Goal: Transaction & Acquisition: Purchase product/service

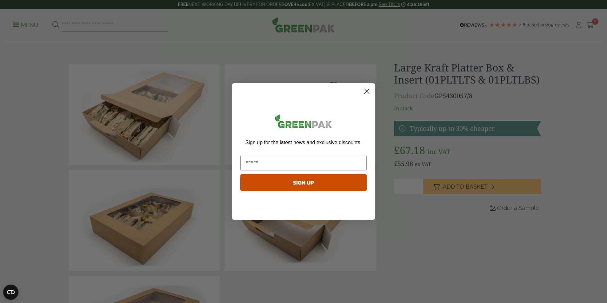
click at [366, 91] on icon "Close dialog" at bounding box center [367, 91] width 4 height 4
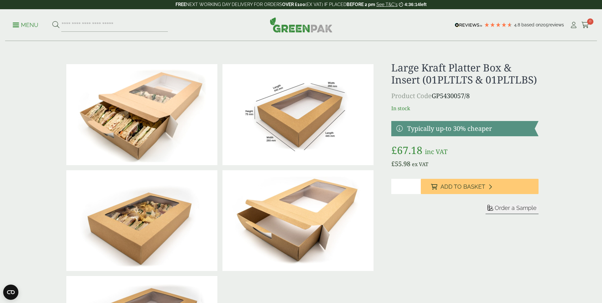
click at [414, 186] on input "*" at bounding box center [406, 186] width 30 height 15
click at [417, 187] on input "*" at bounding box center [406, 186] width 30 height 15
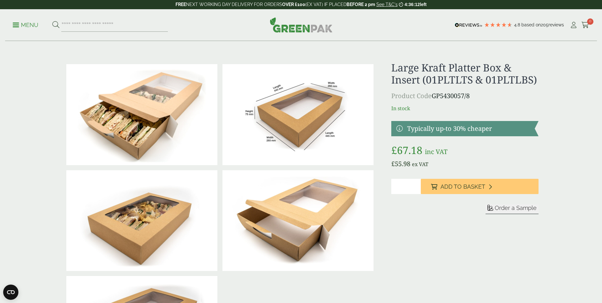
click at [417, 187] on input "*" at bounding box center [406, 186] width 30 height 15
click at [417, 186] on input "*" at bounding box center [406, 186] width 30 height 15
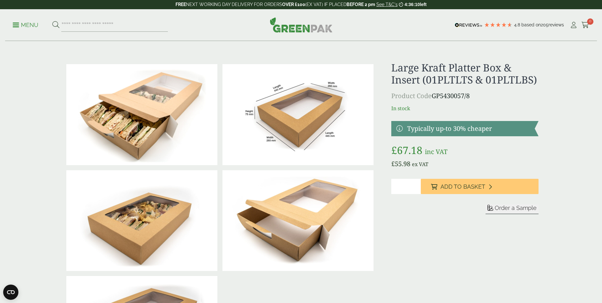
type input "*"
click at [416, 186] on input "*" at bounding box center [406, 186] width 30 height 15
drag, startPoint x: 403, startPoint y: 187, endPoint x: 387, endPoint y: 186, distance: 15.9
click at [387, 186] on div at bounding box center [301, 221] width 483 height 318
type input "****"
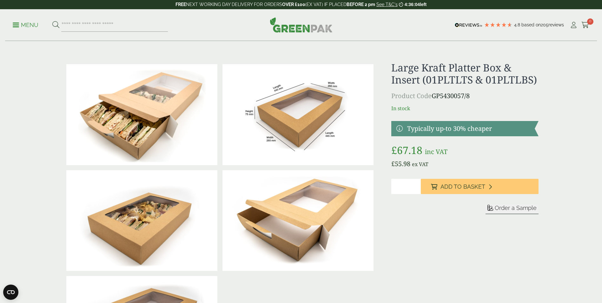
click at [421, 179] on button "Add to Basket" at bounding box center [480, 186] width 118 height 15
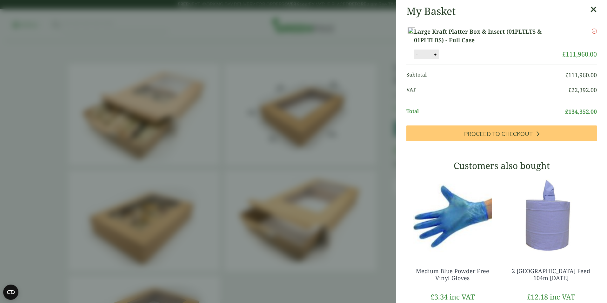
click at [587, 7] on div "My Basket Large Kraft Platter Box & Insert (01PLTLTS & 01PLTLBS) - Full Case La…" at bounding box center [501, 192] width 211 height 384
click at [590, 10] on icon at bounding box center [593, 9] width 7 height 9
